Goal: Communication & Community: Answer question/provide support

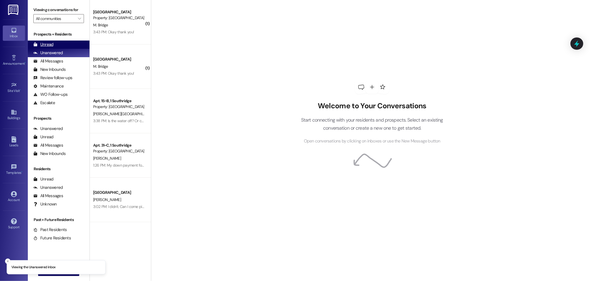
click at [66, 42] on div "Unread (0)" at bounding box center [59, 45] width 62 height 8
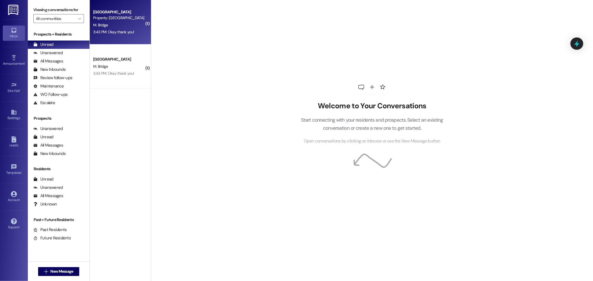
click at [123, 26] on div "M. Bridge" at bounding box center [119, 25] width 53 height 7
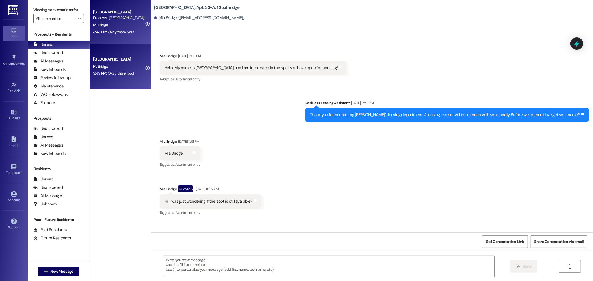
scroll to position [14451, 0]
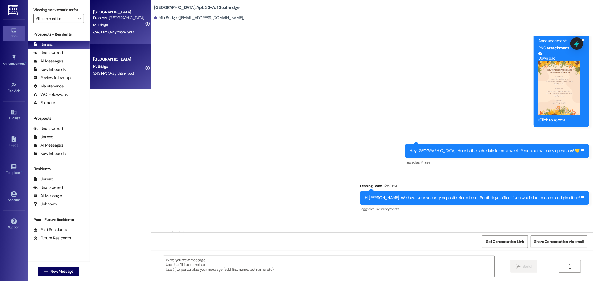
click at [230, 279] on div " Send " at bounding box center [372, 272] width 442 height 42
click at [230, 270] on textarea at bounding box center [328, 266] width 331 height 21
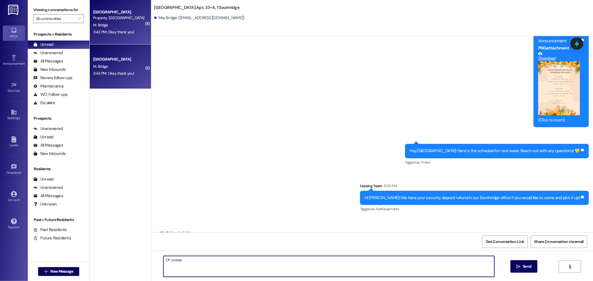
type textarea "Of course!"
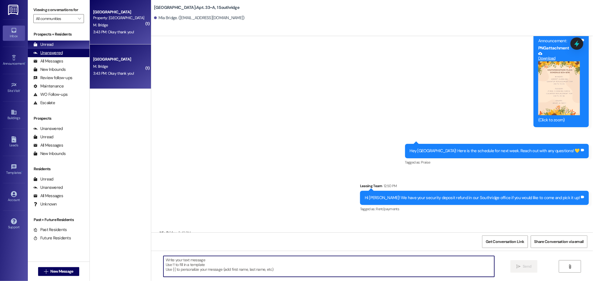
click at [71, 52] on div "Unanswered (0)" at bounding box center [59, 53] width 62 height 8
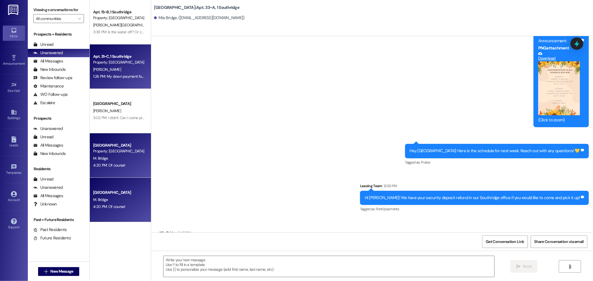
click at [138, 74] on div "1:26 PM: My down payment for the summer lease of 200 dollars was supposed to be…" at bounding box center [252, 76] width 319 height 5
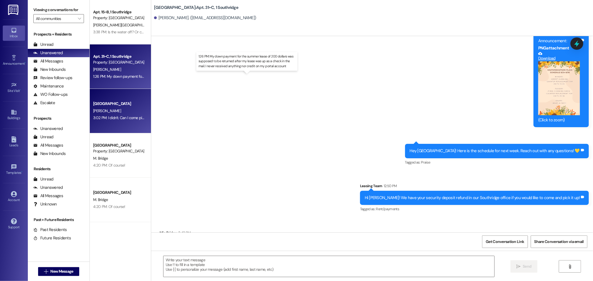
scroll to position [6206, 0]
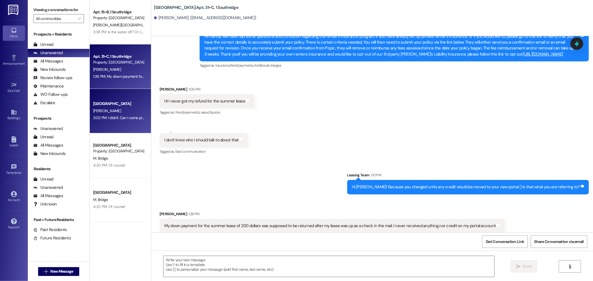
click at [135, 110] on div "[PERSON_NAME]" at bounding box center [119, 111] width 53 height 7
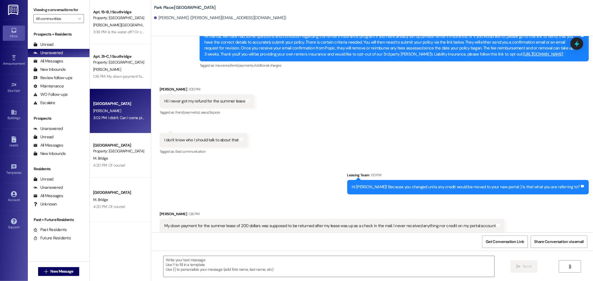
scroll to position [48, 0]
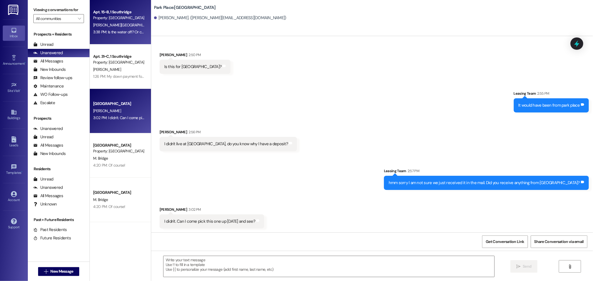
click at [133, 27] on div "[PERSON_NAME][GEOGRAPHIC_DATA]" at bounding box center [119, 25] width 53 height 7
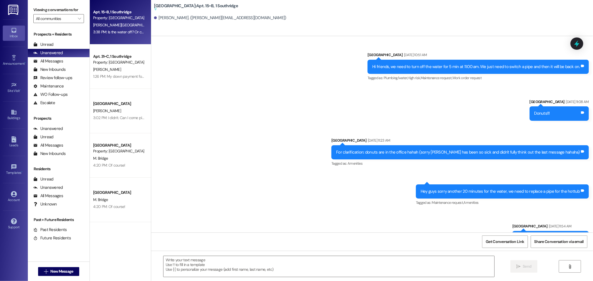
scroll to position [11859, 0]
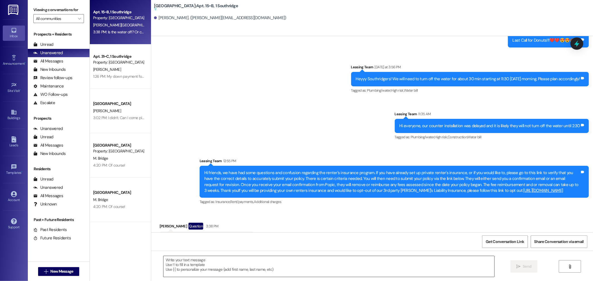
click at [217, 261] on textarea at bounding box center [328, 266] width 331 height 21
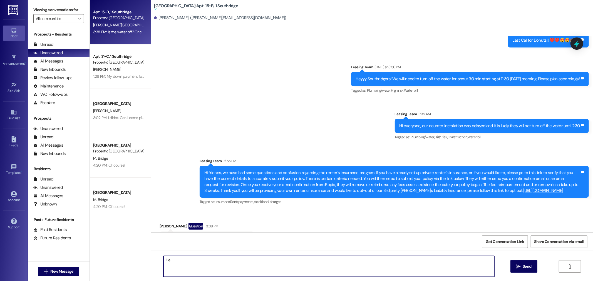
type textarea "H"
